Goal: Transaction & Acquisition: Book appointment/travel/reservation

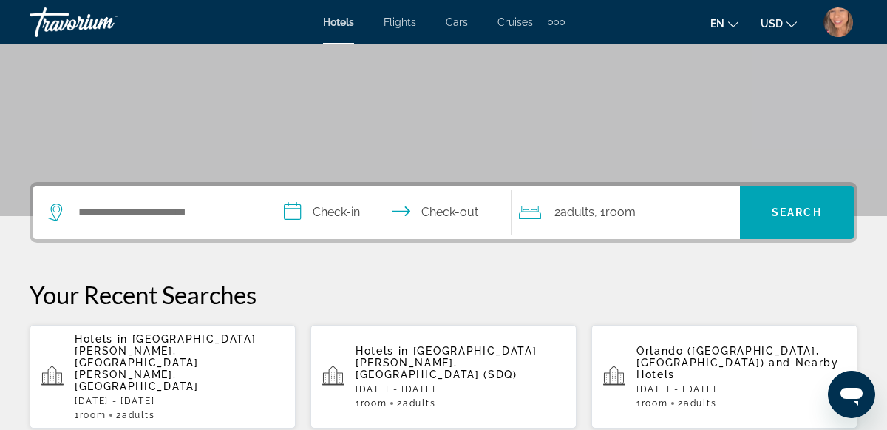
scroll to position [233, 0]
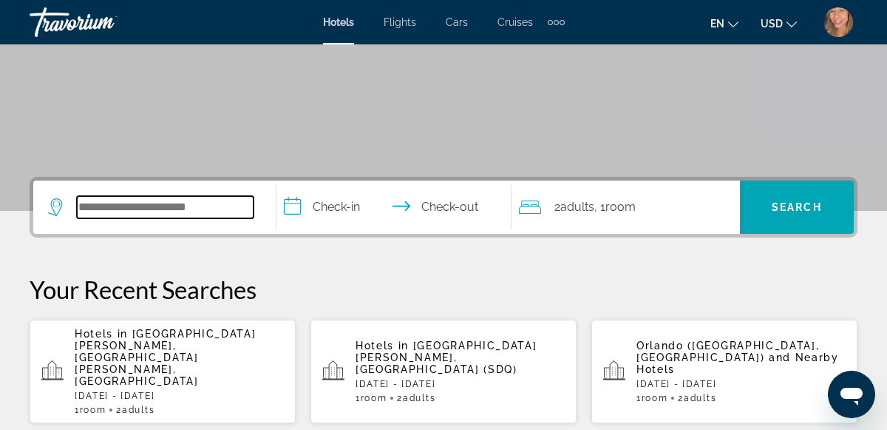
click at [200, 213] on input "Search hotel destination" at bounding box center [165, 207] width 177 height 22
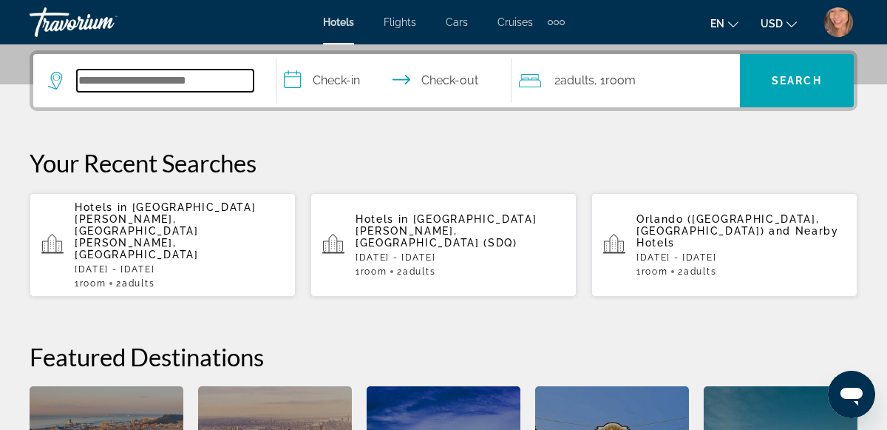
scroll to position [361, 0]
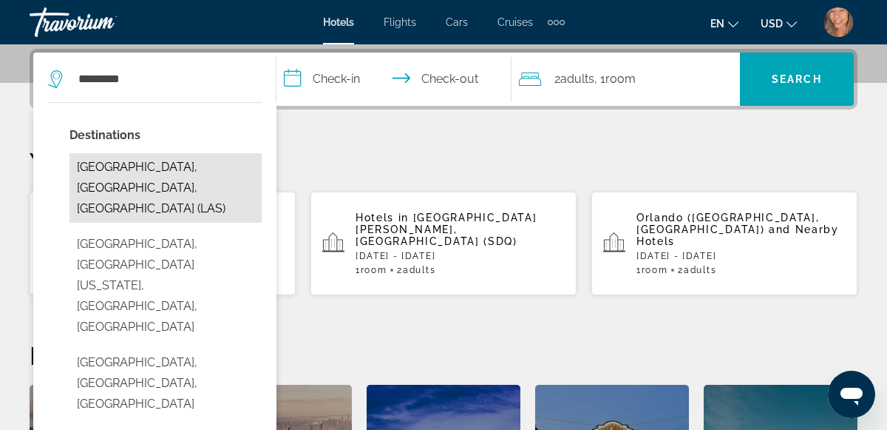
click at [203, 170] on button "[GEOGRAPHIC_DATA], [GEOGRAPHIC_DATA], [GEOGRAPHIC_DATA] (LAS)" at bounding box center [165, 187] width 192 height 69
type input "**********"
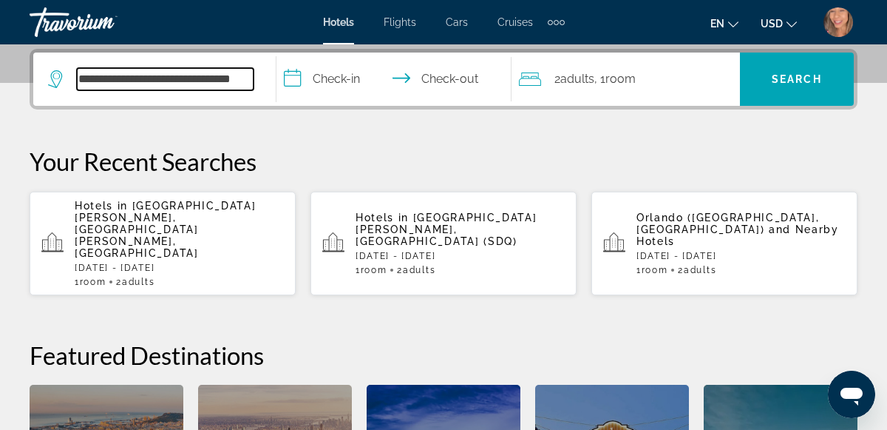
scroll to position [363, 0]
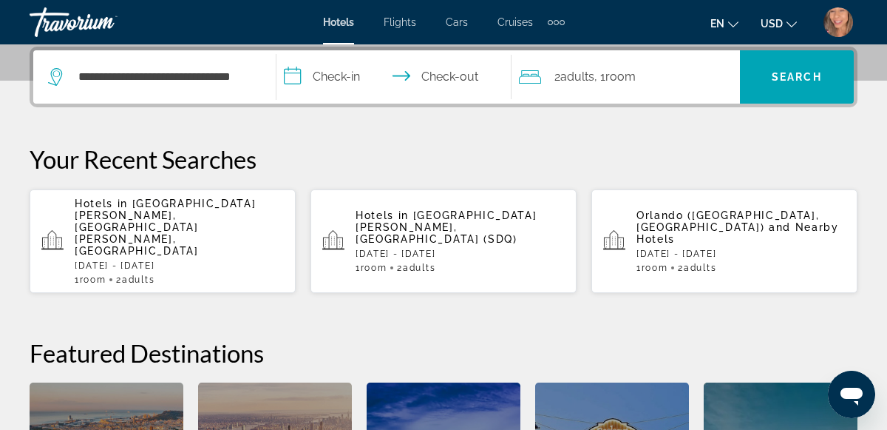
click at [340, 91] on input "**********" at bounding box center [397, 79] width 242 height 58
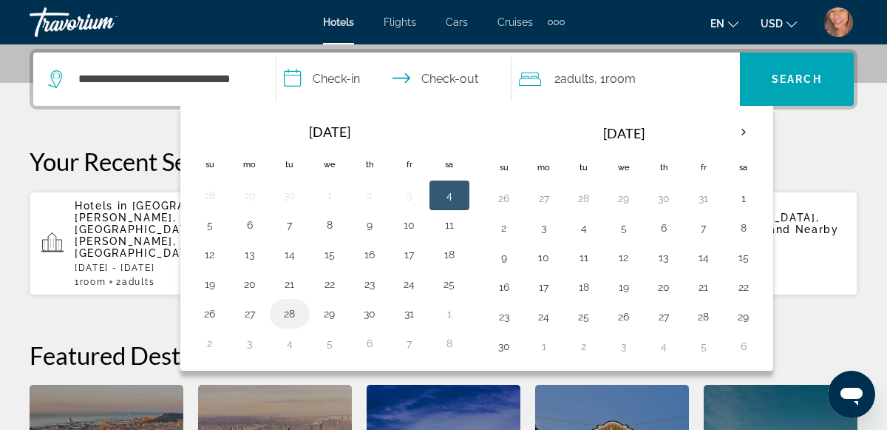
click at [283, 319] on button "28" at bounding box center [290, 313] width 24 height 21
click at [406, 315] on button "31" at bounding box center [410, 313] width 24 height 21
type input "**********"
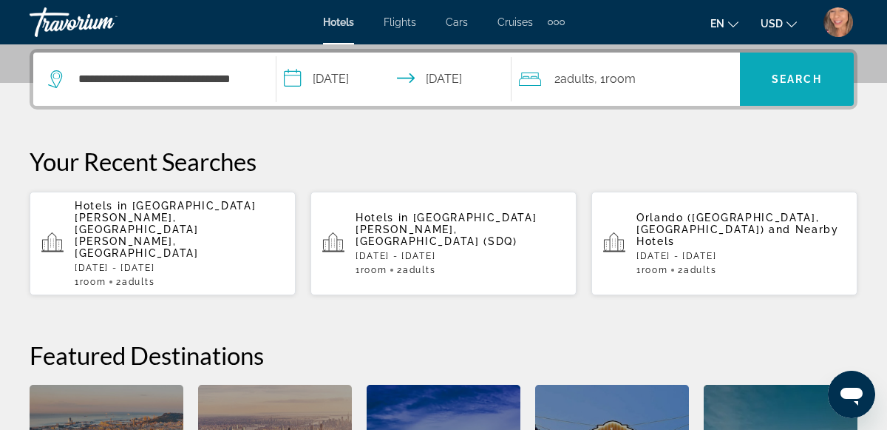
click at [783, 81] on span "Search" at bounding box center [797, 79] width 50 height 12
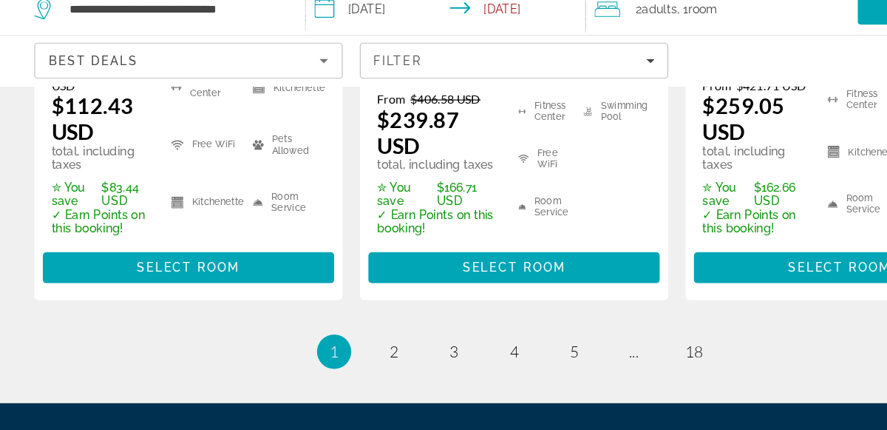
scroll to position [2359, 0]
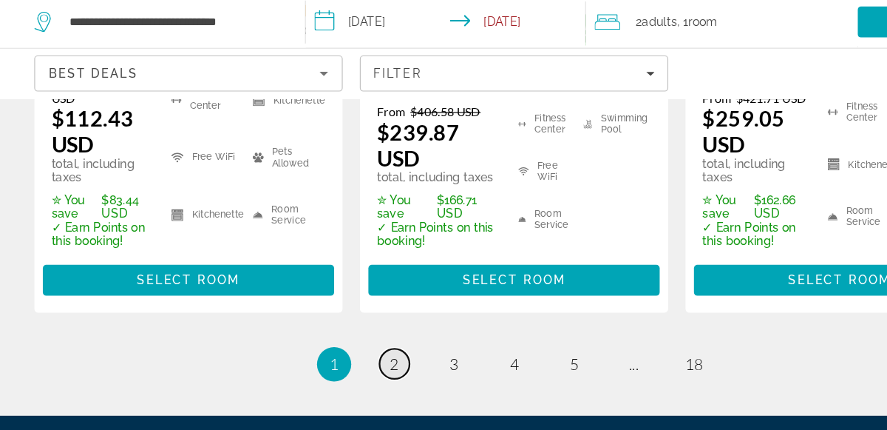
click at [342, 348] on link "page 2" at bounding box center [340, 361] width 26 height 26
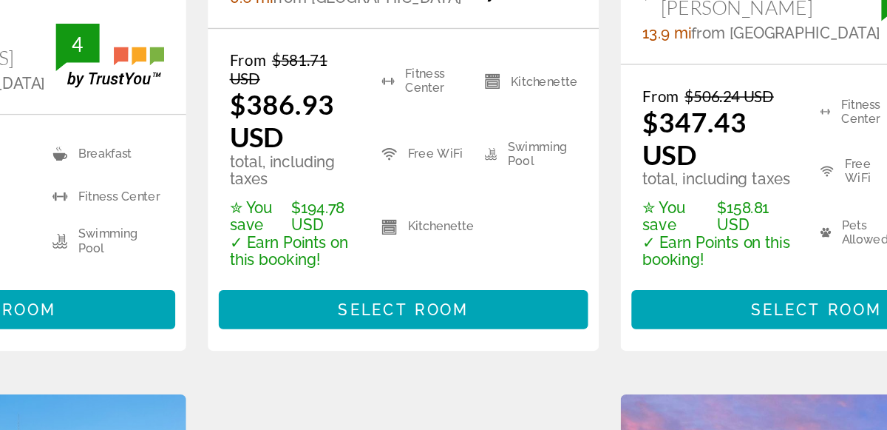
scroll to position [419, 0]
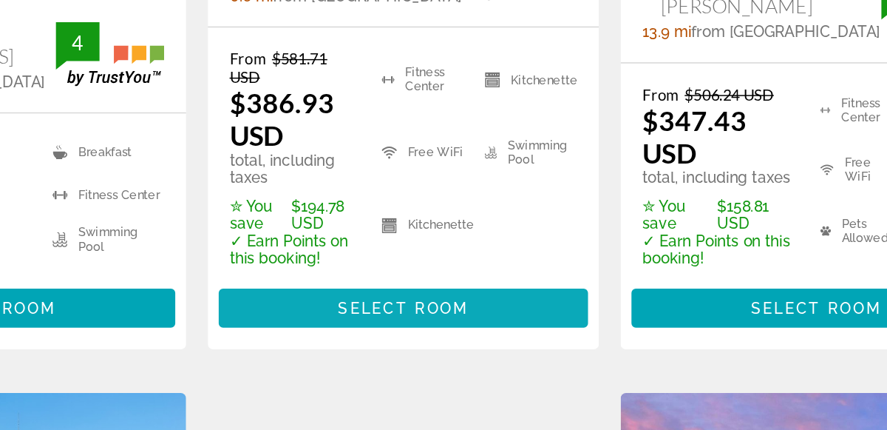
click at [487, 352] on span "Main content" at bounding box center [443, 346] width 251 height 35
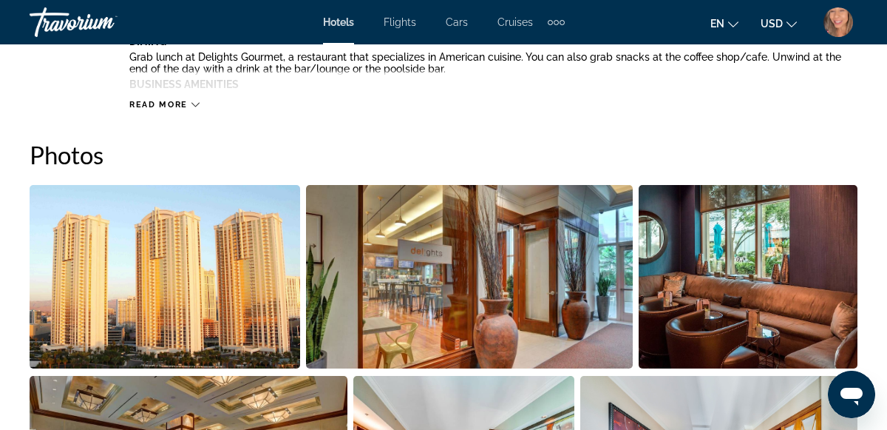
scroll to position [927, 0]
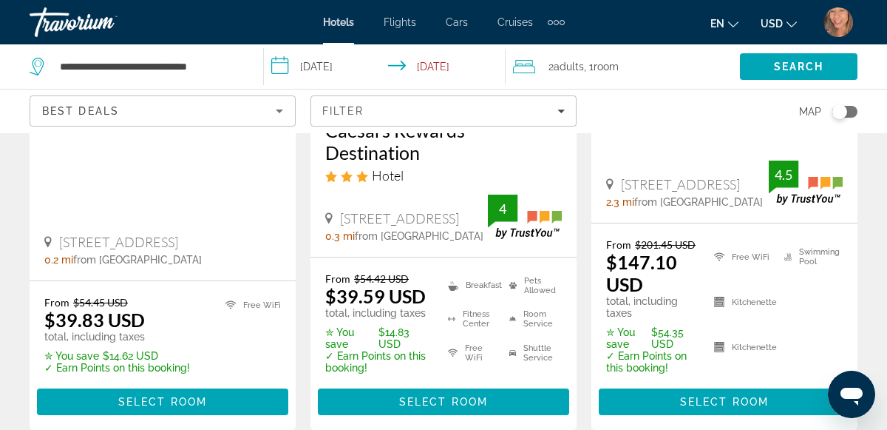
scroll to position [1649, 0]
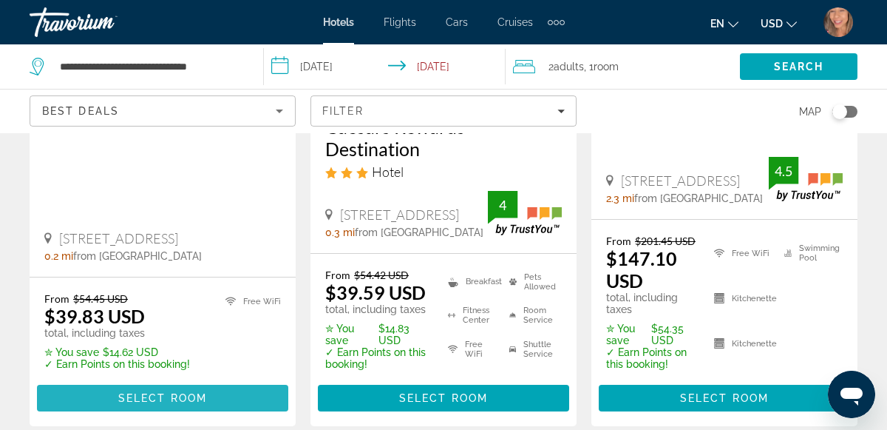
click at [200, 380] on span "Main content" at bounding box center [162, 397] width 251 height 35
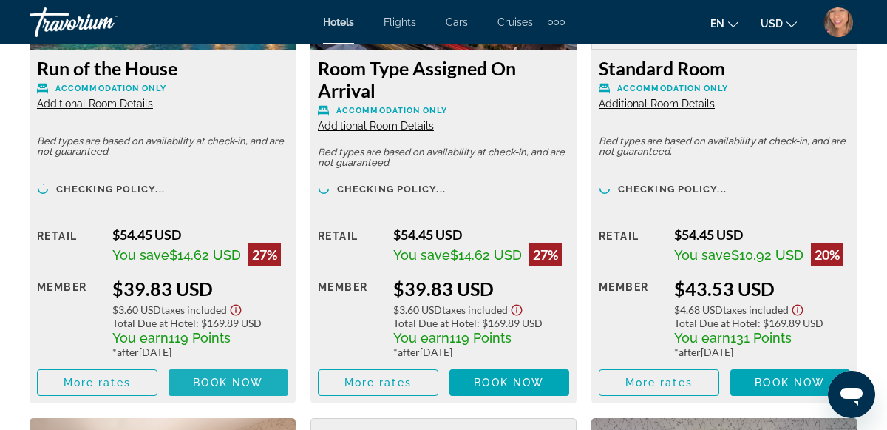
scroll to position [2414, 0]
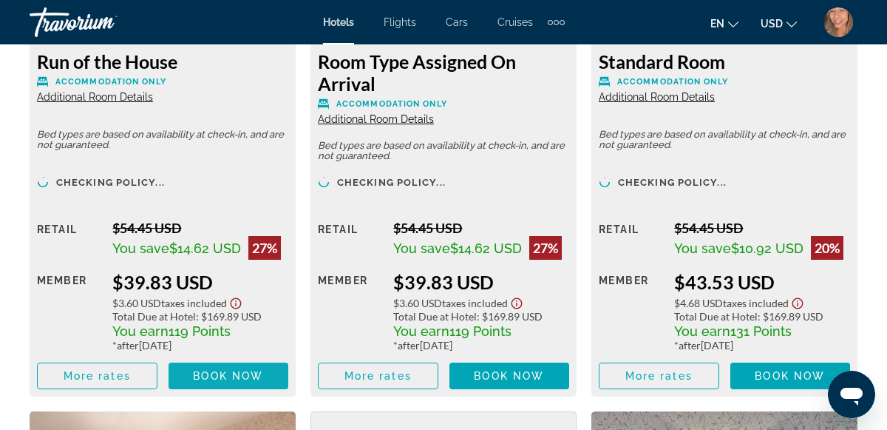
click at [244, 375] on span "Book now" at bounding box center [228, 376] width 70 height 12
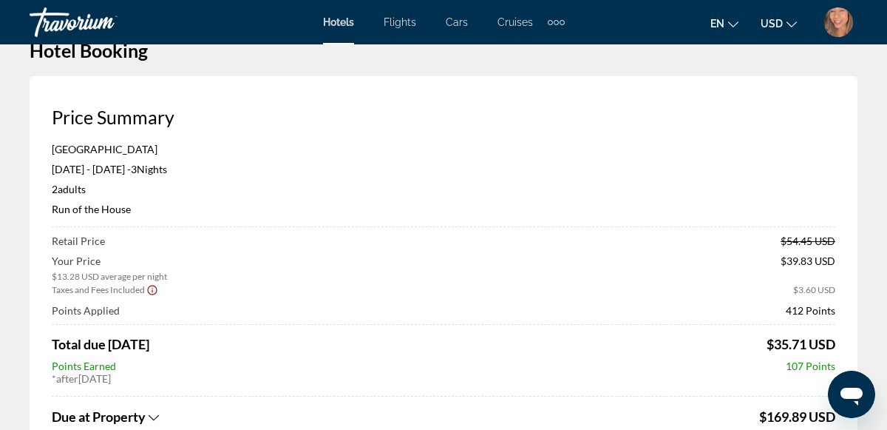
scroll to position [42, 0]
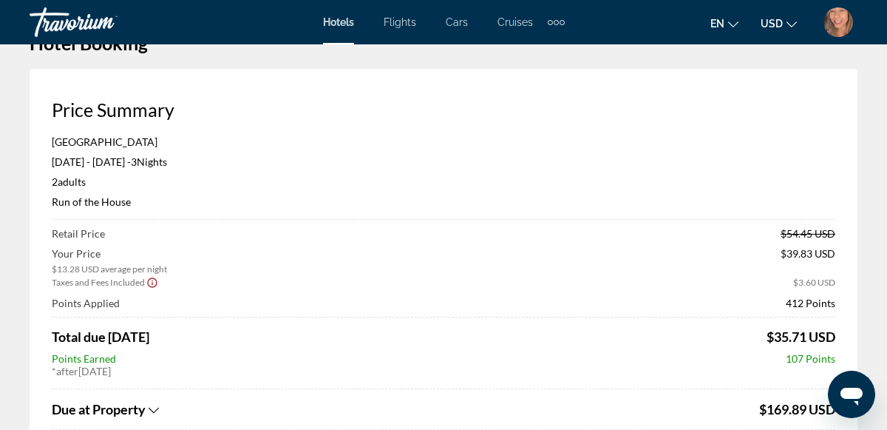
click at [841, 26] on img "User Menu" at bounding box center [839, 22] width 30 height 30
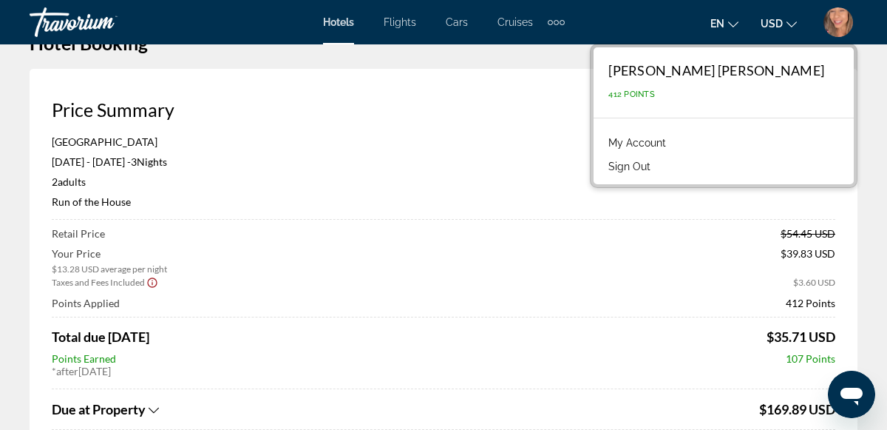
click at [673, 141] on link "My Account" at bounding box center [637, 142] width 72 height 19
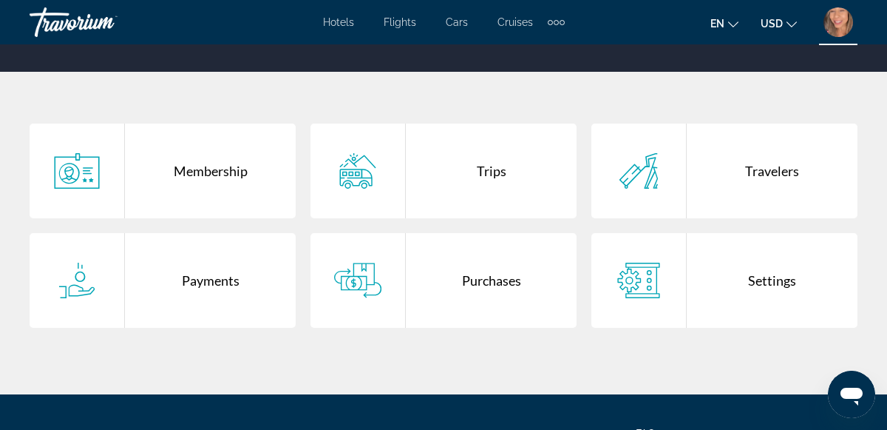
scroll to position [260, 0]
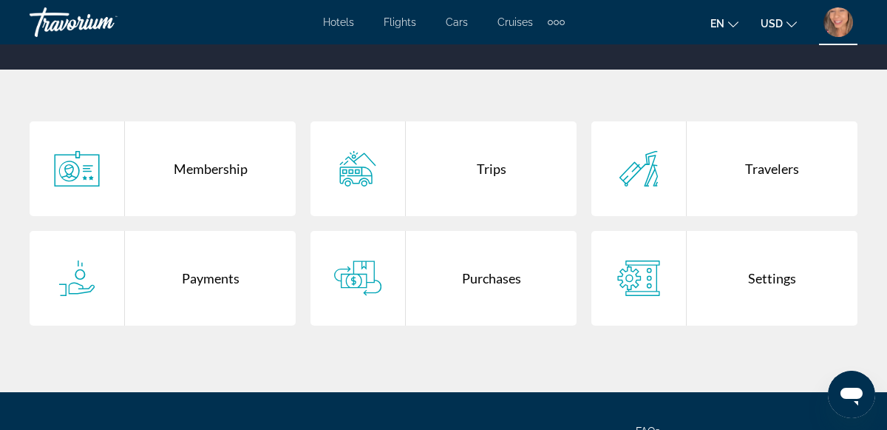
click at [514, 287] on div "Purchases" at bounding box center [491, 278] width 171 height 95
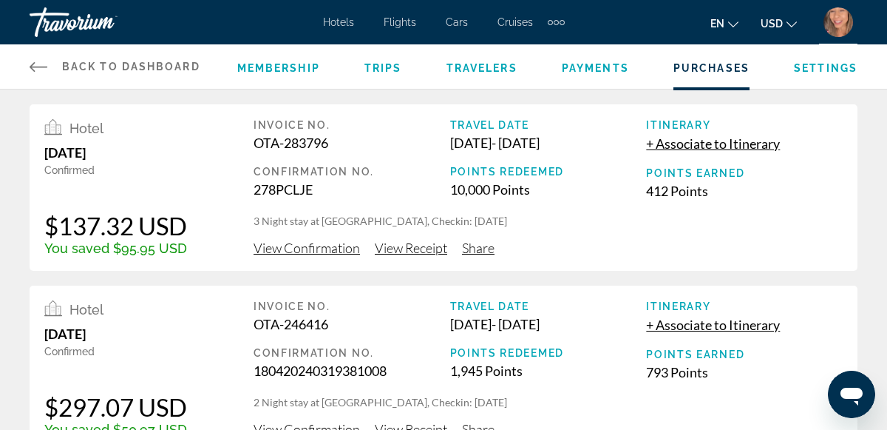
click at [412, 248] on span "View Receipt" at bounding box center [411, 248] width 72 height 16
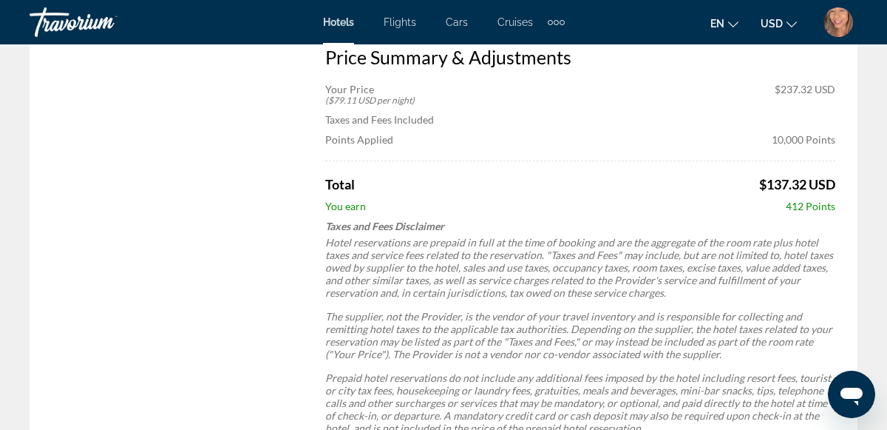
scroll to position [629, 0]
